Goal: Task Accomplishment & Management: Use online tool/utility

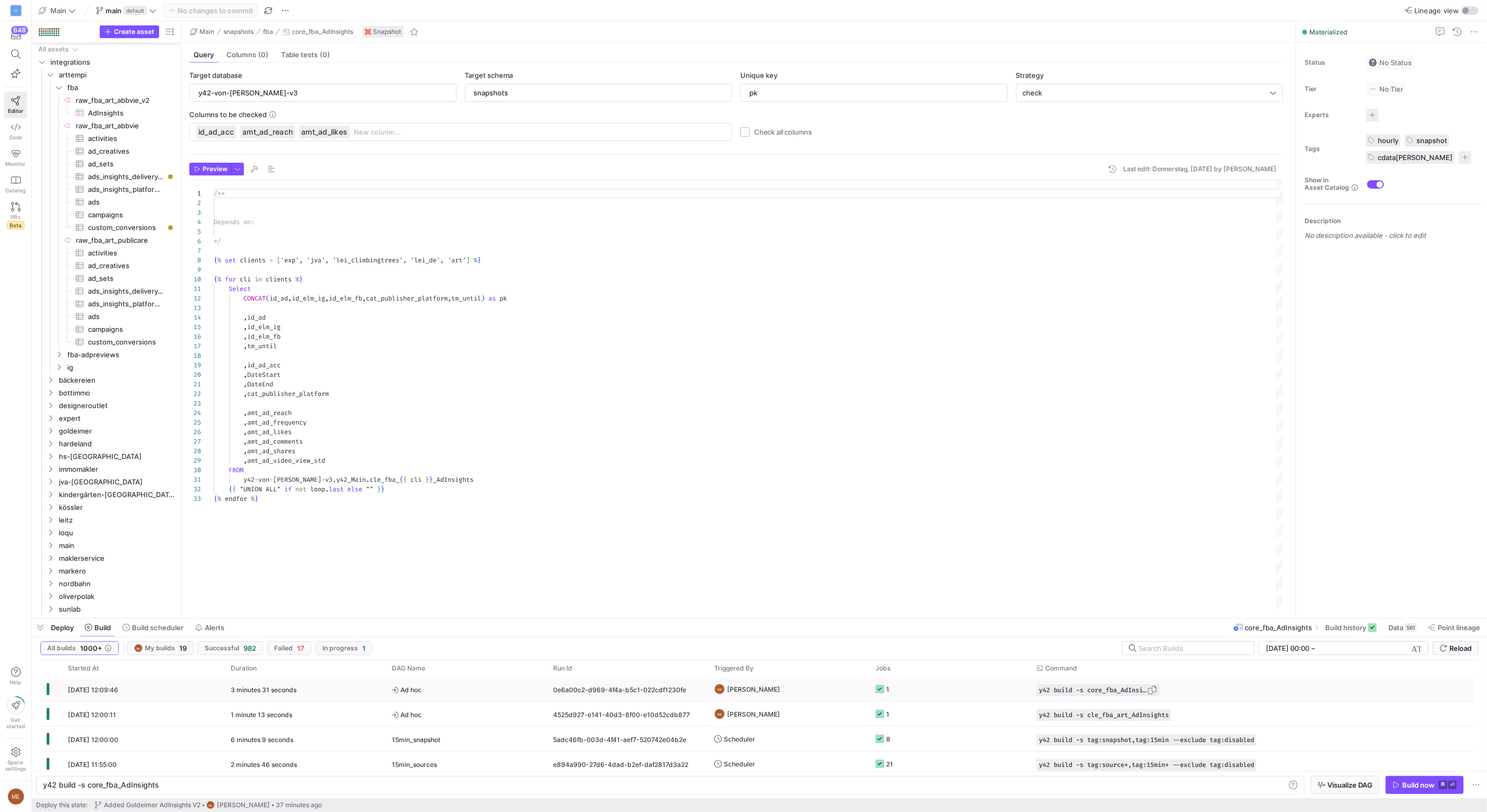
scroll to position [0, 114]
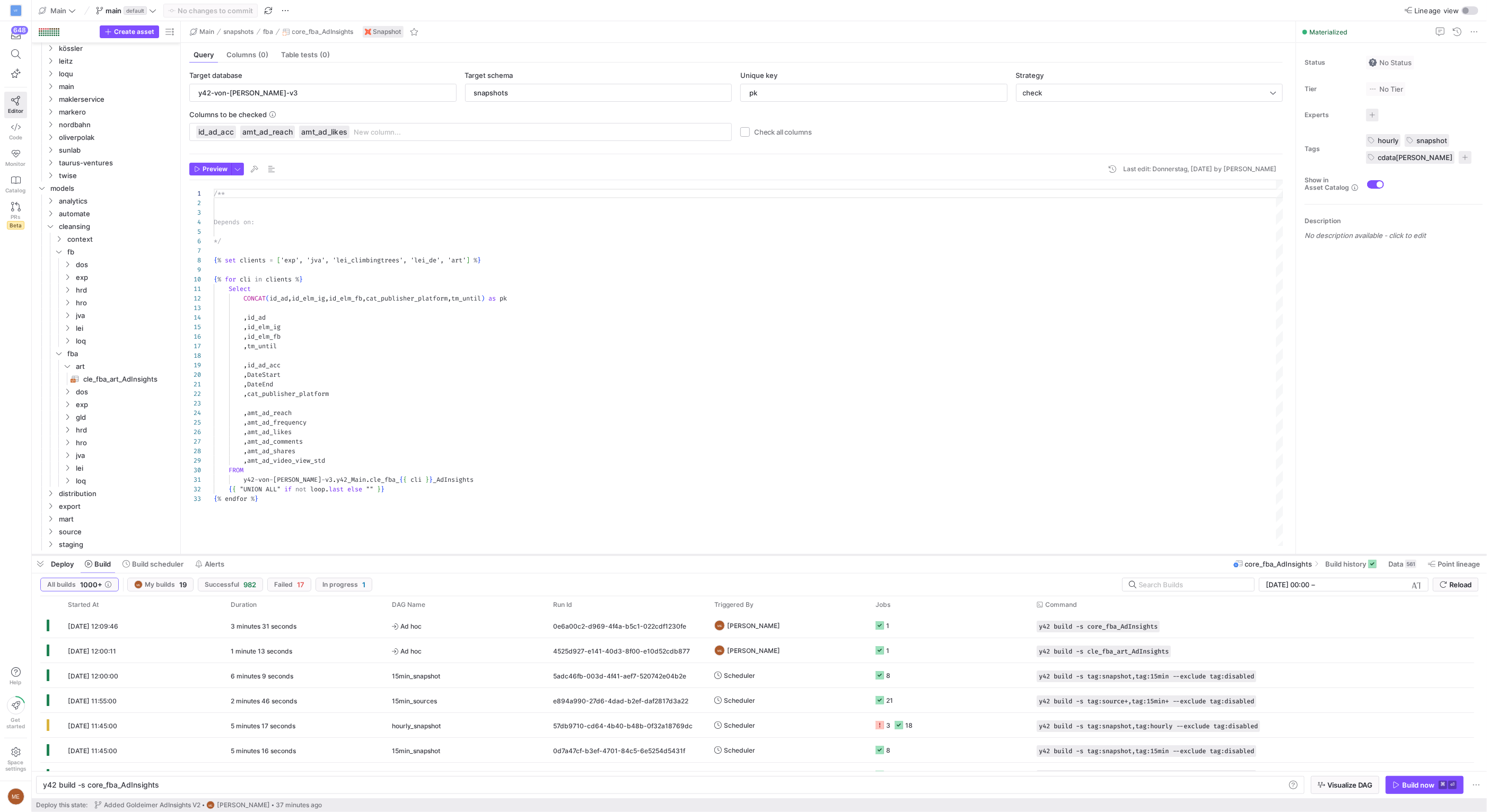
drag, startPoint x: 606, startPoint y: 619, endPoint x: 595, endPoint y: 555, distance: 64.9
click at [595, 555] on div at bounding box center [759, 555] width 1455 height 4
click at [1430, 563] on icon at bounding box center [1432, 564] width 8 height 6
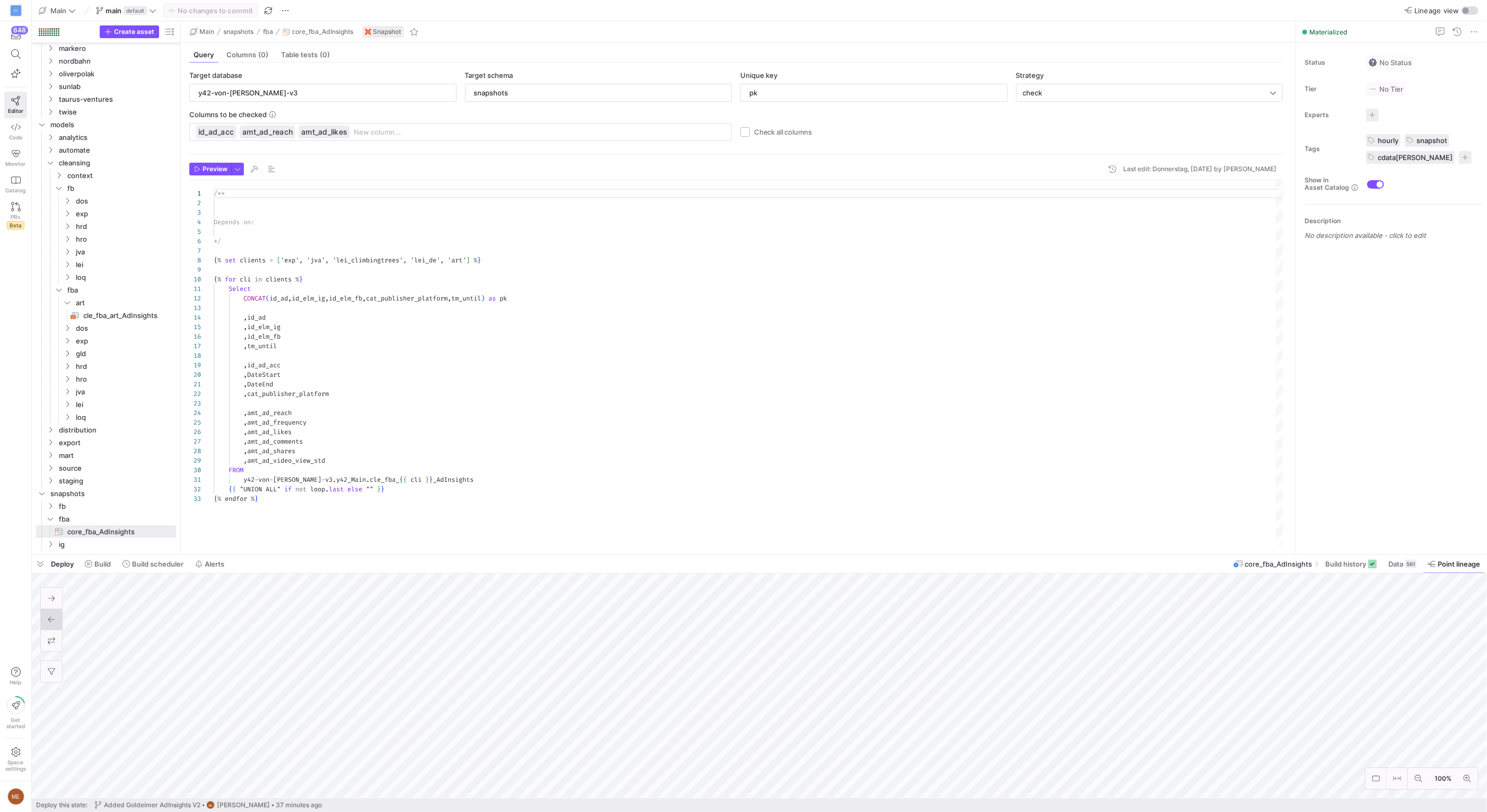
click at [176, 812] on html "VF 648 Editor Code Monitor Catalog PRs Beta Help Get started Space settings ME …" at bounding box center [744, 406] width 1487 height 812
click at [81, 455] on as-split "Main main default No changes to commit Lineage view Create asset Drag here to s…" at bounding box center [759, 406] width 1455 height 812
click at [95, 549] on span "ig" at bounding box center [104, 544] width 90 height 12
click at [95, 562] on span "Build" at bounding box center [103, 564] width 16 height 9
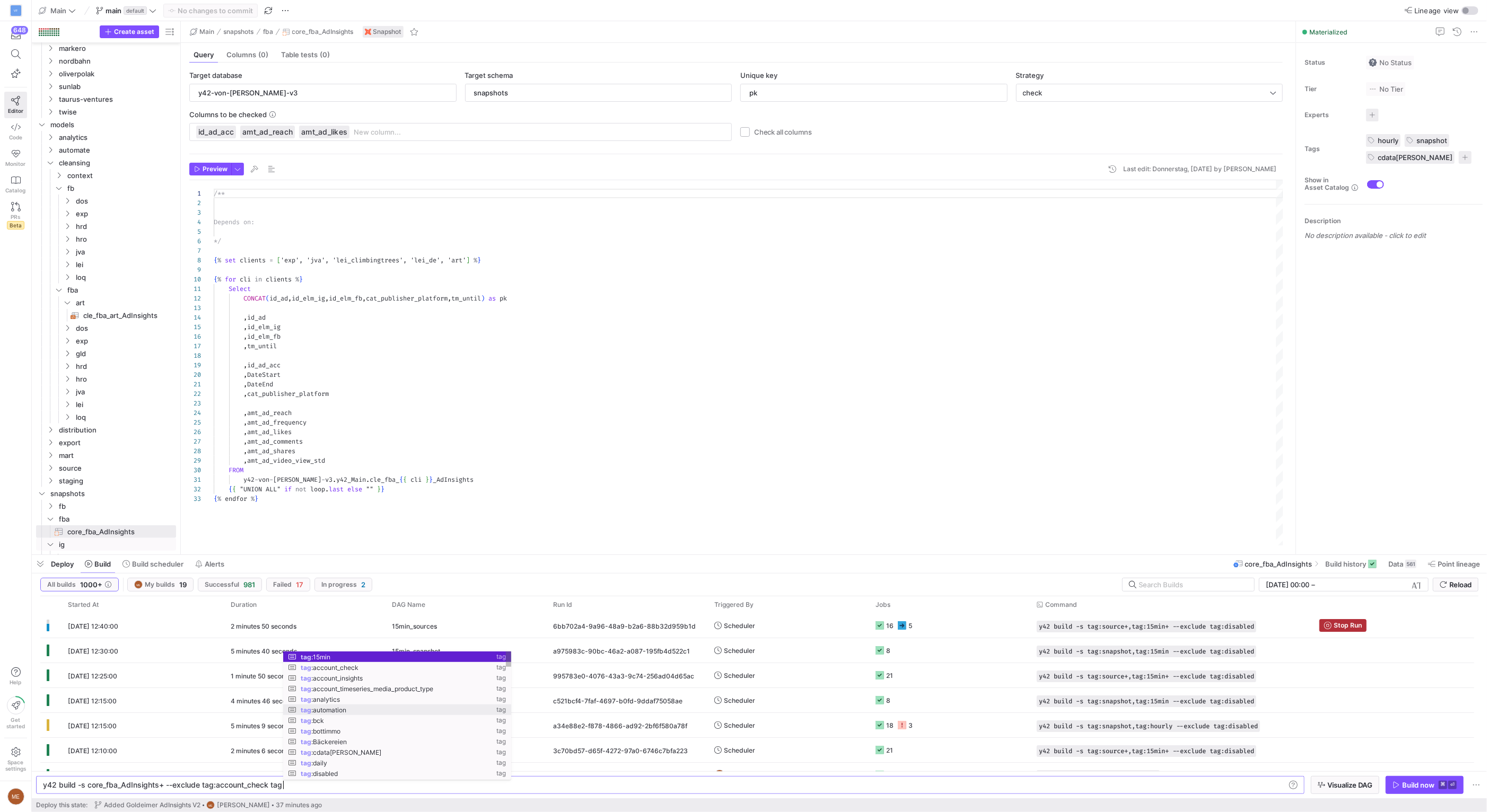
scroll to position [0, 278]
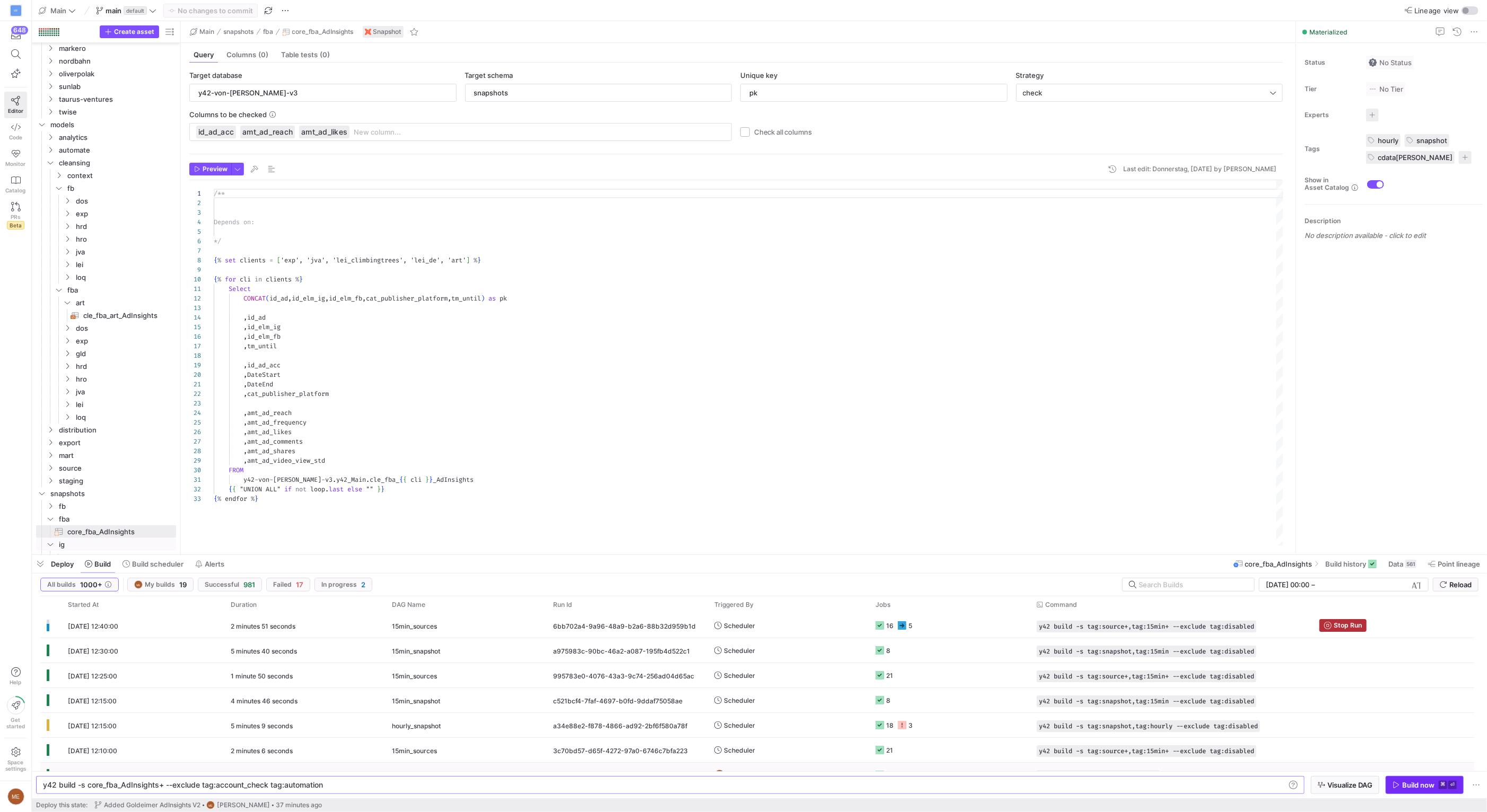
type textarea "y42 build -s core_fba_AdInsights+ --exclude tag:account_check tag:automation"
click at [1412, 794] on span "button" at bounding box center [1424, 785] width 77 height 17
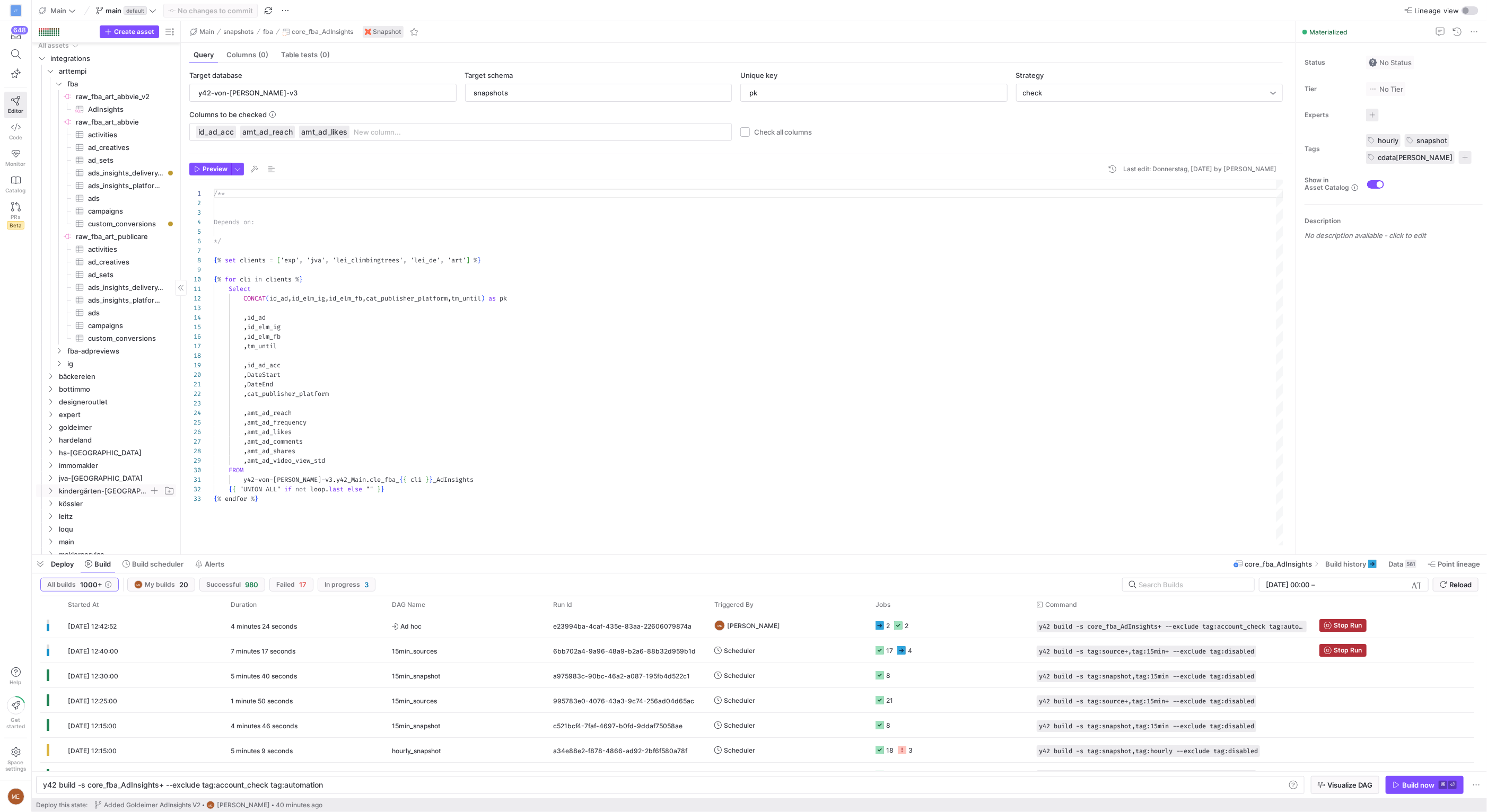
scroll to position [4, 0]
click at [126, 488] on span "kindergärten-[GEOGRAPHIC_DATA]" at bounding box center [104, 491] width 90 height 12
